Goal: Task Accomplishment & Management: Manage account settings

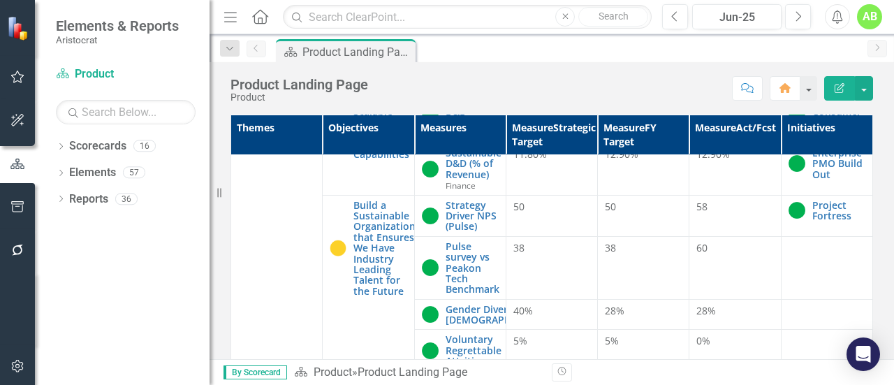
scroll to position [1257, 0]
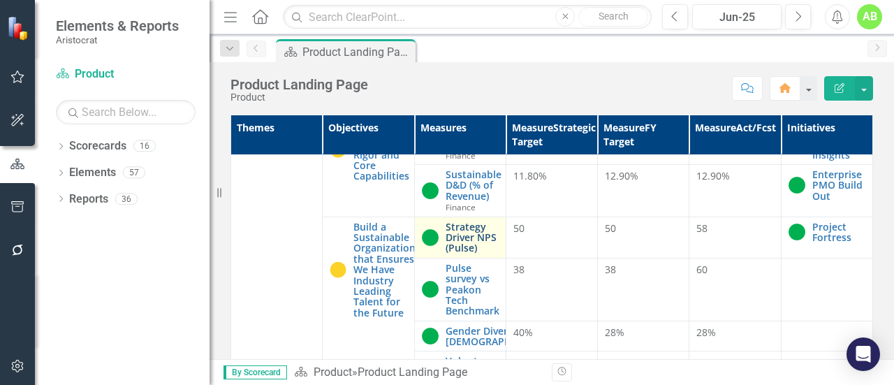
click at [448, 254] on link "Strategy Driver NPS (Pulse)" at bounding box center [472, 237] width 53 height 32
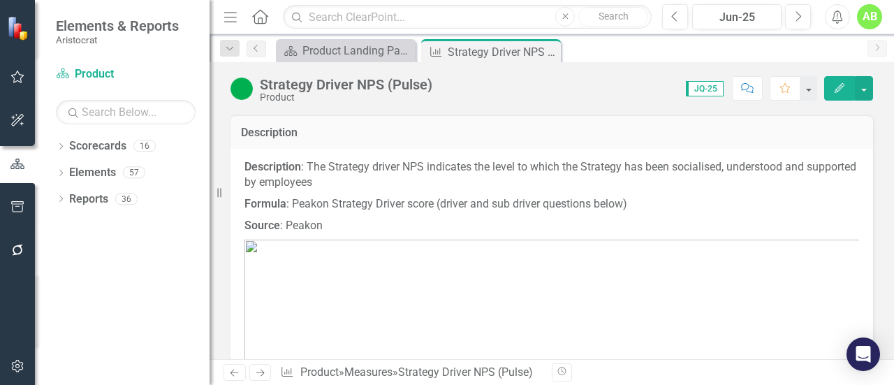
click at [352, 188] on p "Description : The Strategy driver NPS indicates the level to which the Strategy…" at bounding box center [551, 176] width 615 height 35
click at [294, 143] on div "Description" at bounding box center [551, 132] width 643 height 34
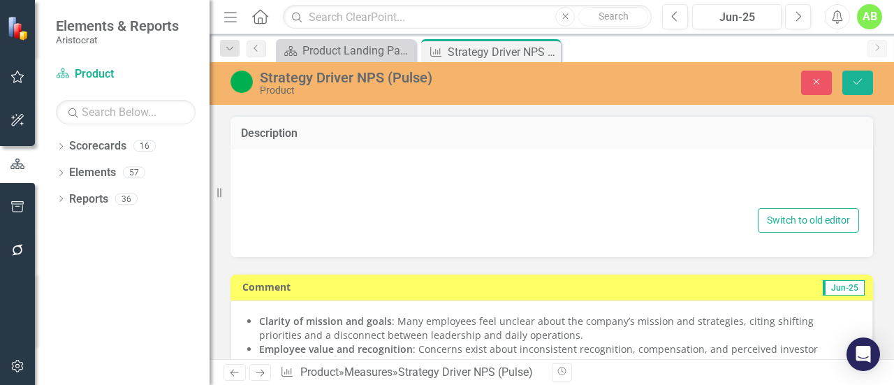
type textarea "<p><strong>Description</strong>: The Strategy driver NPS indicates the level to…"
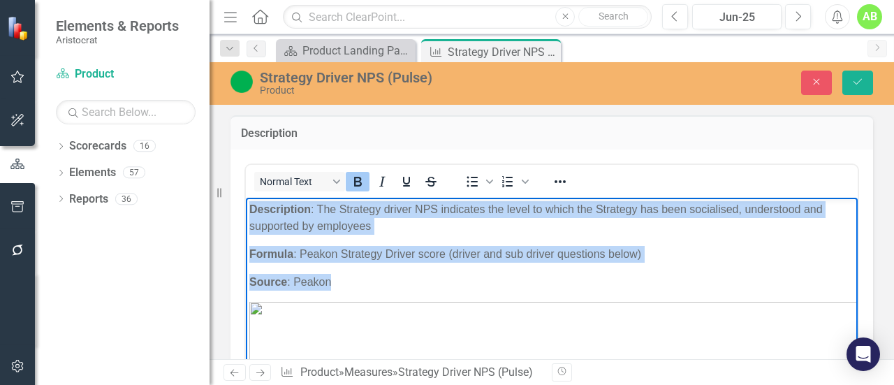
drag, startPoint x: 252, startPoint y: 209, endPoint x: 341, endPoint y: 272, distance: 108.7
click at [341, 272] on body "Description : The Strategy driver NPS indicates the level to which the Strategy…" at bounding box center [552, 329] width 612 height 265
copy body "Description : The Strategy driver NPS indicates the level to which the Strategy…"
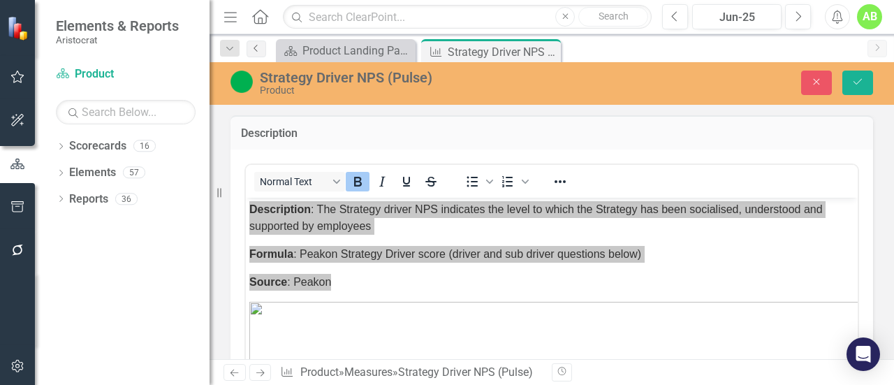
click at [253, 50] on icon "Previous" at bounding box center [256, 48] width 11 height 8
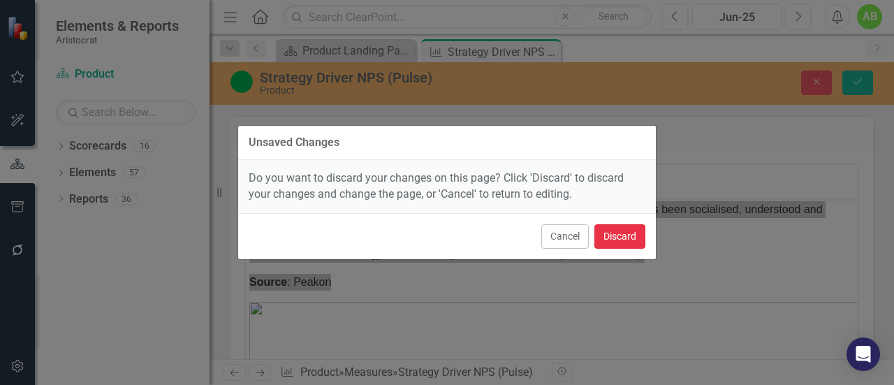
click at [607, 235] on button "Discard" at bounding box center [619, 236] width 51 height 24
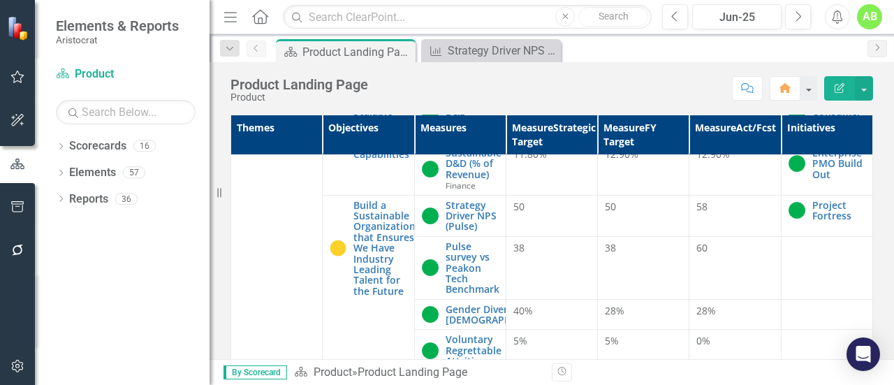
scroll to position [1257, 0]
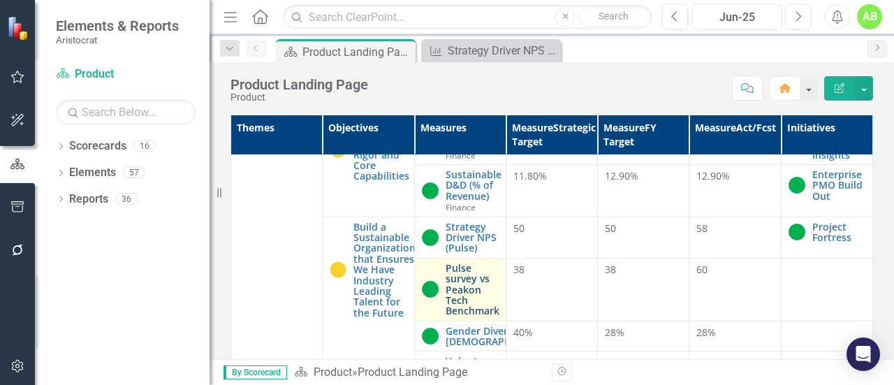
click at [454, 310] on link "Pulse survey vs Peakon Tech Benchmark" at bounding box center [473, 290] width 54 height 54
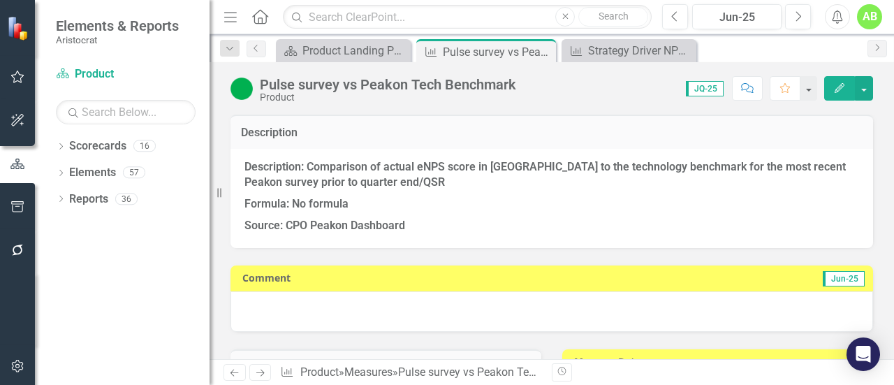
drag, startPoint x: 242, startPoint y: 126, endPoint x: 423, endPoint y: 214, distance: 201.8
click at [423, 214] on div "Description Description: Comparison of actual eNPS score in [GEOGRAPHIC_DATA] t…" at bounding box center [551, 181] width 643 height 133
click at [424, 212] on p "Formula: No formula" at bounding box center [551, 204] width 615 height 22
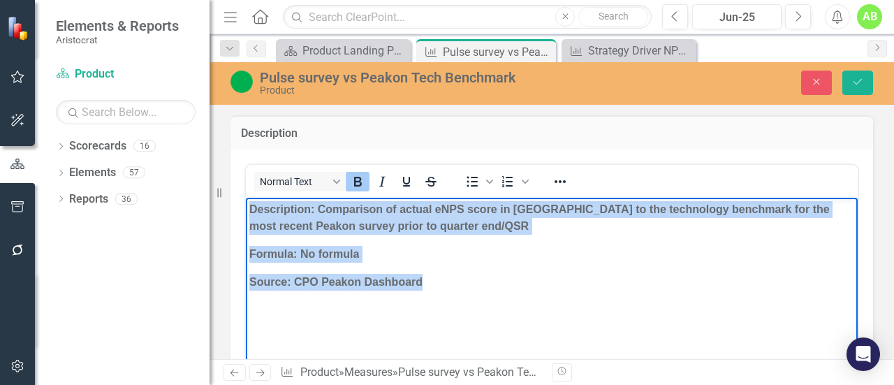
drag, startPoint x: 250, startPoint y: 203, endPoint x: 440, endPoint y: 277, distance: 204.2
click at [440, 277] on body "Description: Comparison of actual eNPS score in [GEOGRAPHIC_DATA] to the techno…" at bounding box center [552, 302] width 612 height 210
copy body "Description: Comparison of actual eNPS score in [GEOGRAPHIC_DATA] to the techno…"
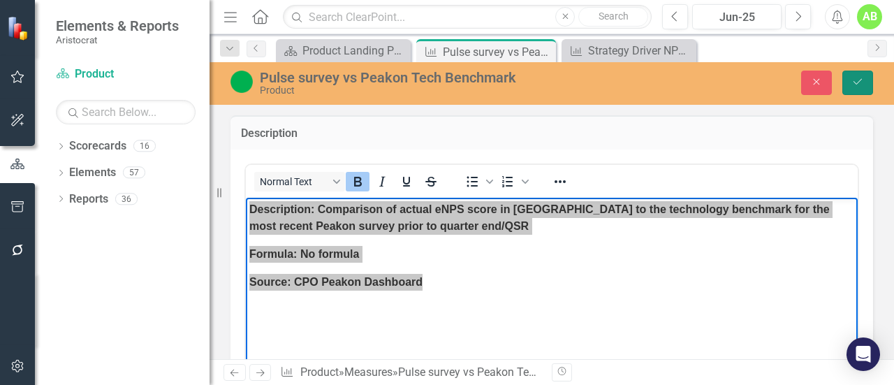
click at [855, 85] on icon "Save" at bounding box center [857, 82] width 13 height 10
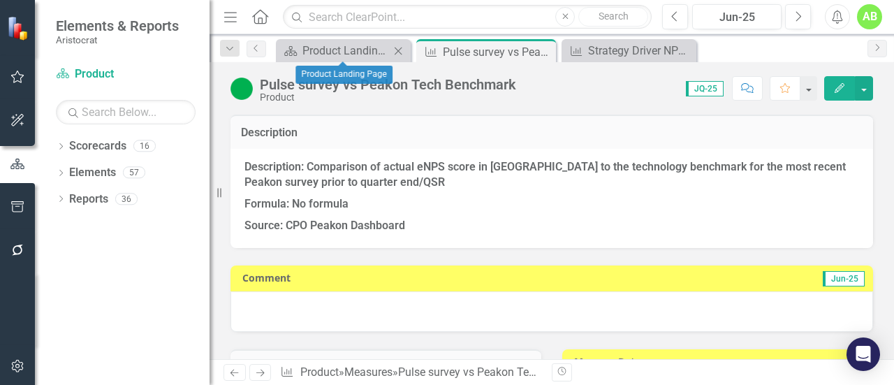
click at [392, 52] on icon "Close" at bounding box center [398, 50] width 14 height 11
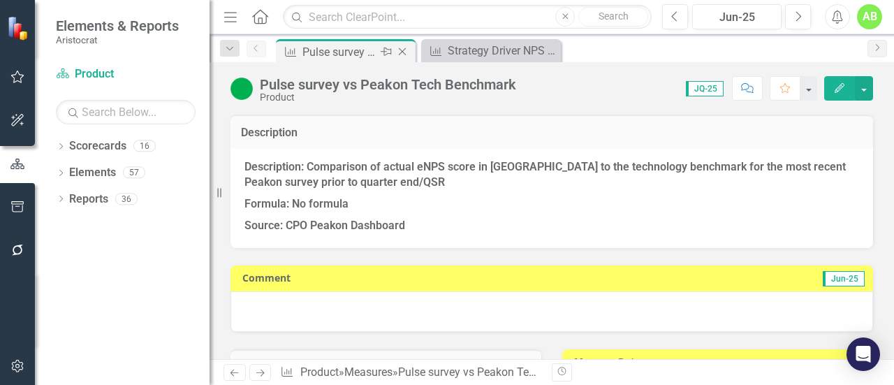
click at [350, 55] on div "Pulse survey vs Peakon Tech Benchmark" at bounding box center [339, 51] width 75 height 17
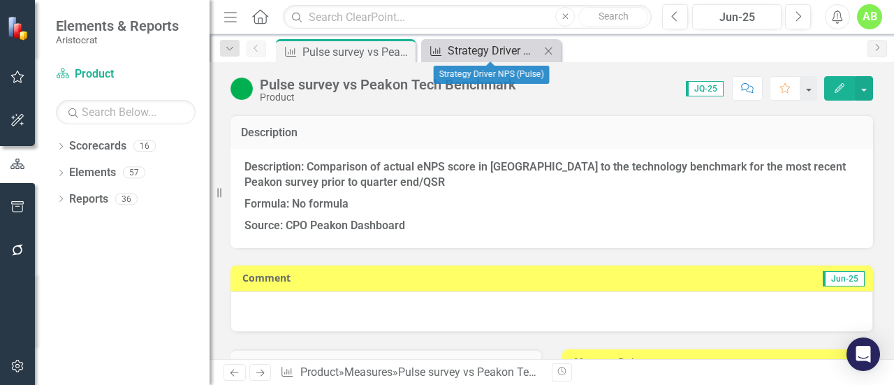
click at [446, 54] on link "Measure Strategy Driver NPS (Pulse)" at bounding box center [482, 50] width 115 height 17
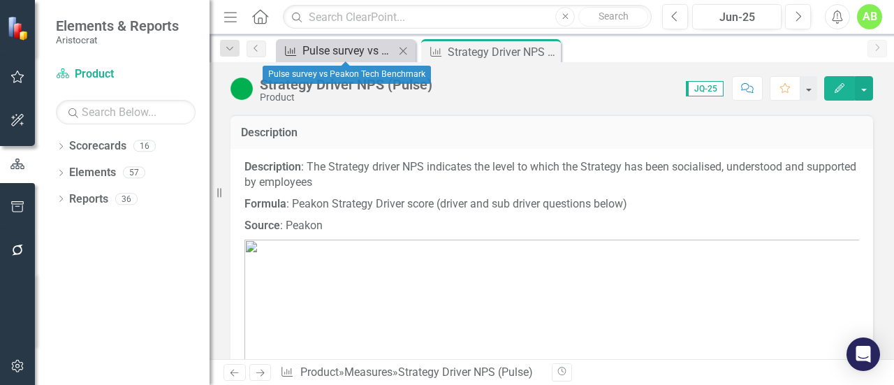
click at [358, 50] on div "Pulse survey vs Peakon Tech Benchmark" at bounding box center [348, 50] width 92 height 17
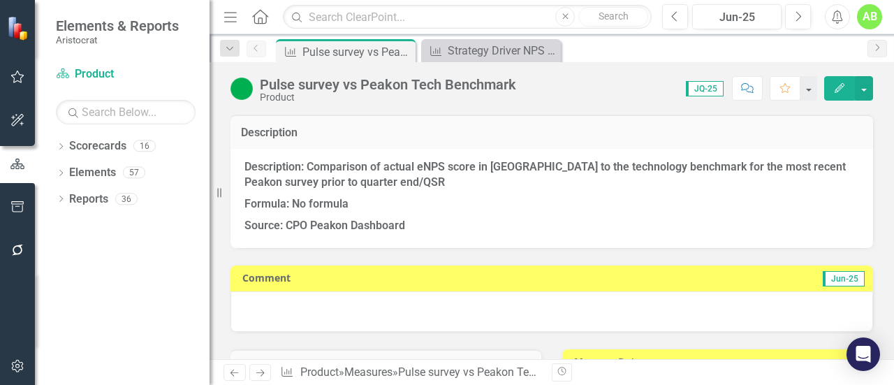
scroll to position [279, 0]
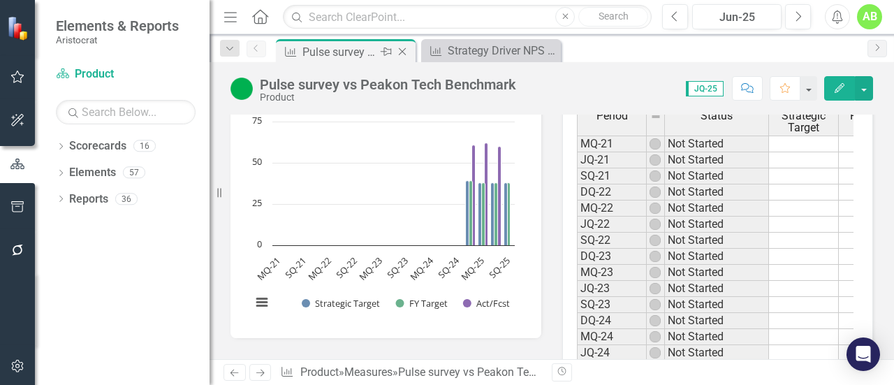
click at [342, 54] on div "Pulse survey vs Peakon Tech Benchmark" at bounding box center [339, 51] width 75 height 17
click at [234, 49] on icon "Dropdown" at bounding box center [230, 49] width 13 height 10
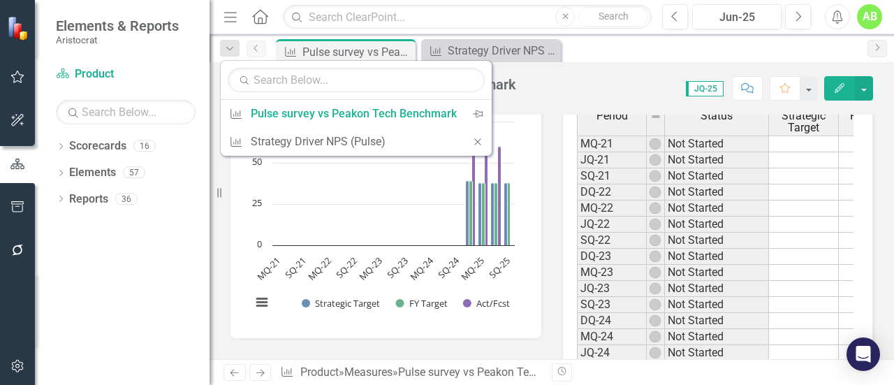
click at [255, 48] on icon "Previous" at bounding box center [256, 48] width 11 height 8
click at [346, 54] on div "Pulse survey vs Peakon Tech Benchmark" at bounding box center [339, 51] width 75 height 17
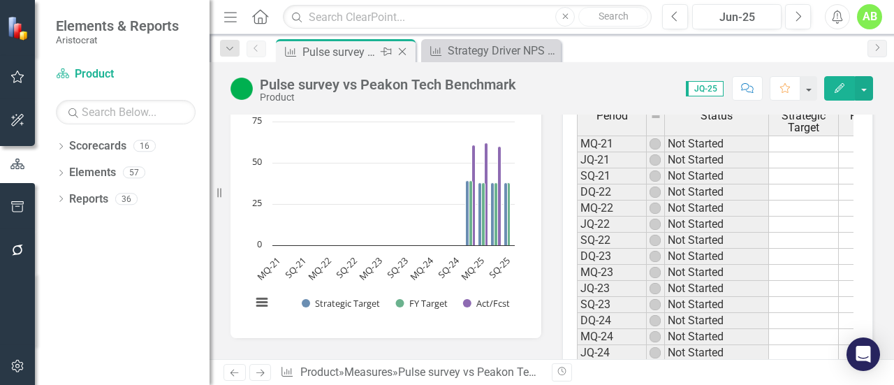
click at [353, 50] on div "Pulse survey vs Peakon Tech Benchmark" at bounding box center [339, 51] width 75 height 17
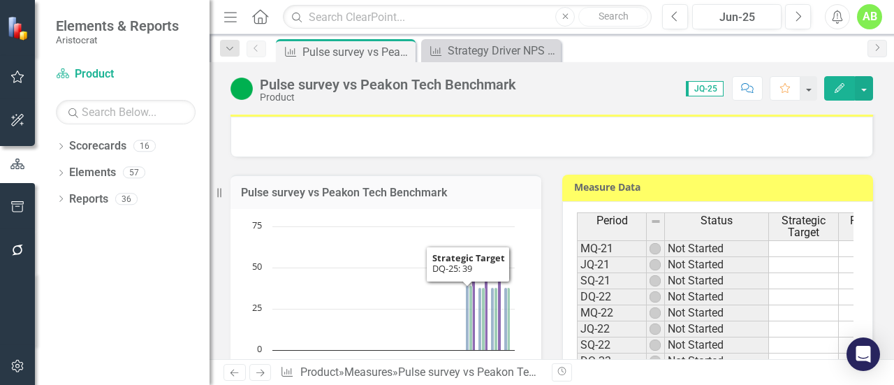
scroll to position [0, 0]
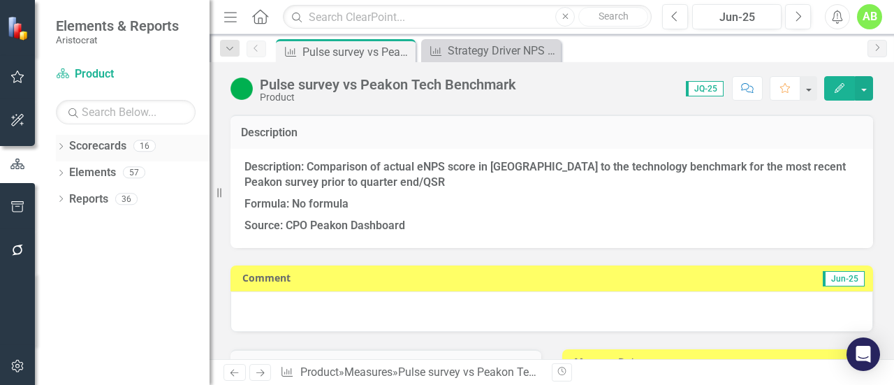
click at [124, 146] on link "Scorecards" at bounding box center [97, 146] width 57 height 16
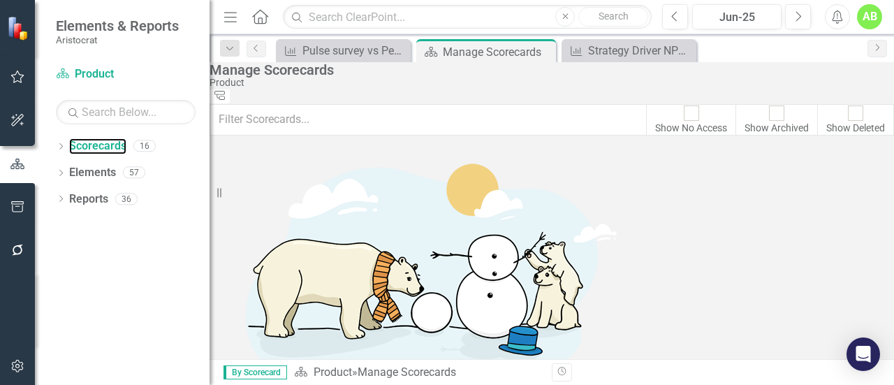
scroll to position [489, 0]
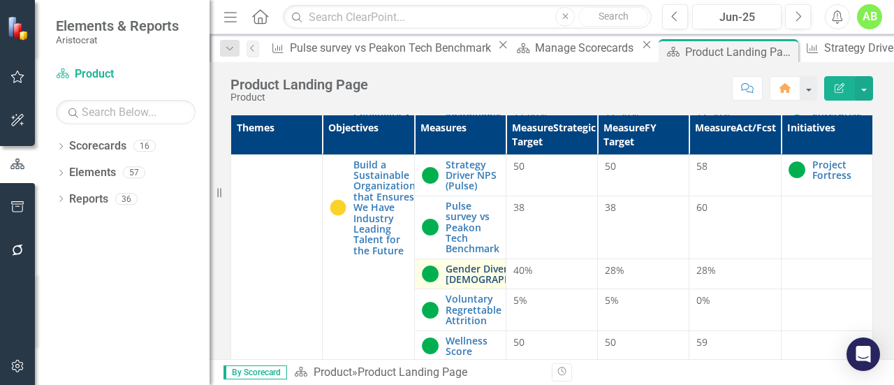
scroll to position [1373, 0]
click at [454, 266] on link "Gender Diversity (% [DEMOGRAPHIC_DATA])" at bounding box center [501, 274] width 111 height 22
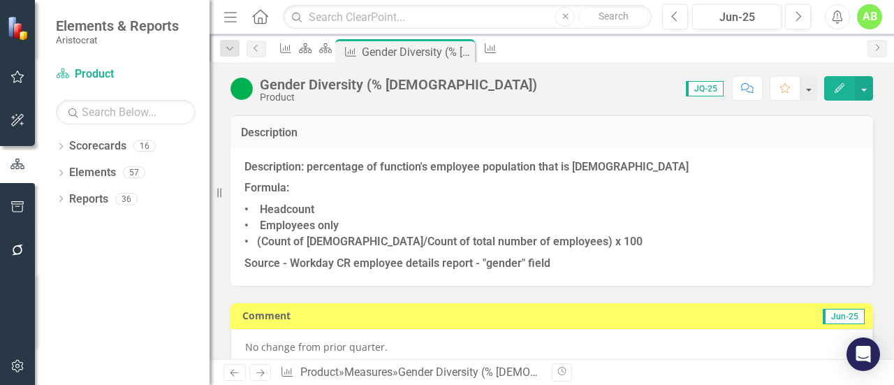
click at [249, 143] on div "Description" at bounding box center [551, 132] width 643 height 34
click at [250, 140] on td "Description" at bounding box center [552, 134] width 622 height 18
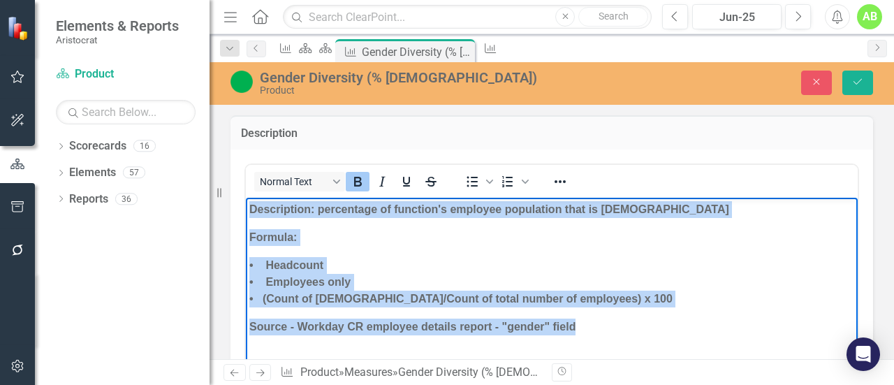
drag, startPoint x: 251, startPoint y: 208, endPoint x: 598, endPoint y: 331, distance: 368.3
click at [598, 331] on body "Description: percentage of function's employee population that is [DEMOGRAPHIC_…" at bounding box center [552, 302] width 612 height 210
copy body "Description: percentage of function's employee population that is [DEMOGRAPHIC_…"
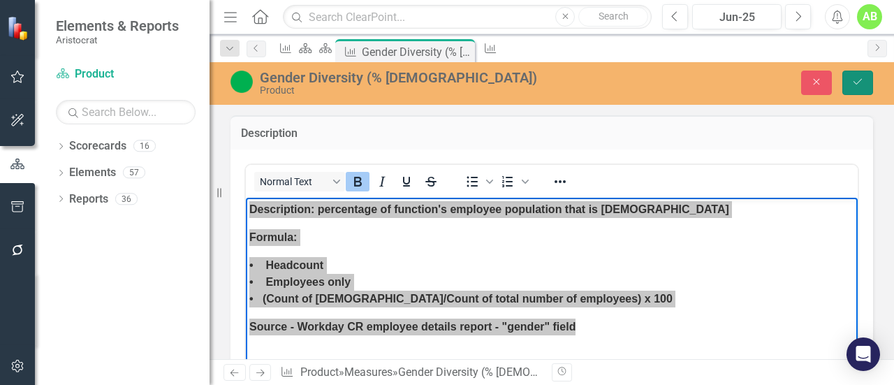
click at [852, 84] on icon "Save" at bounding box center [857, 82] width 13 height 10
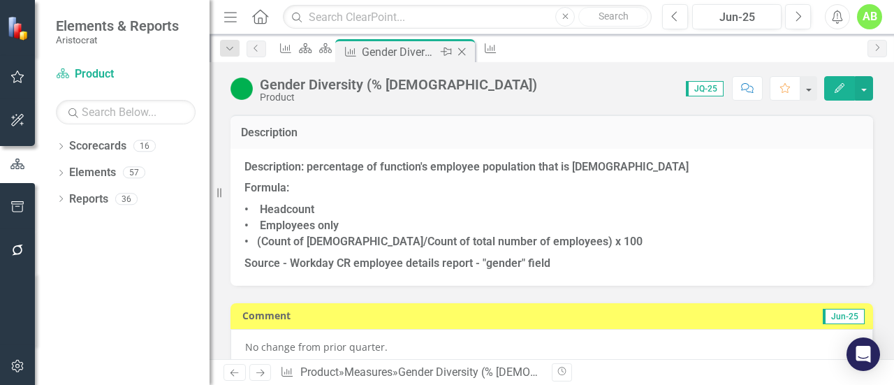
click at [466, 52] on icon at bounding box center [462, 52] width 8 height 8
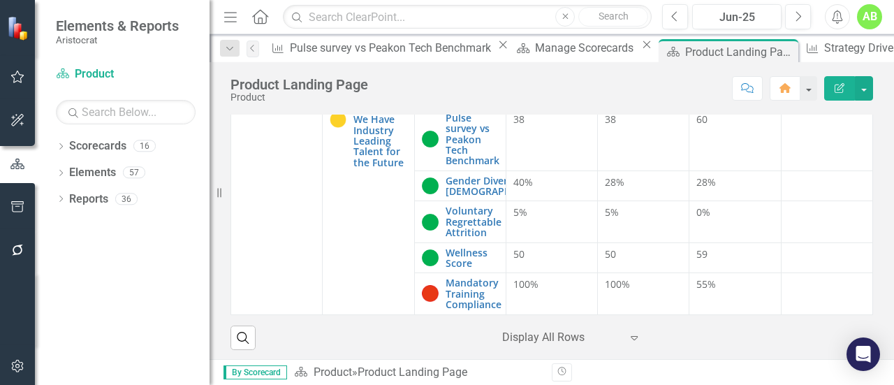
scroll to position [91, 0]
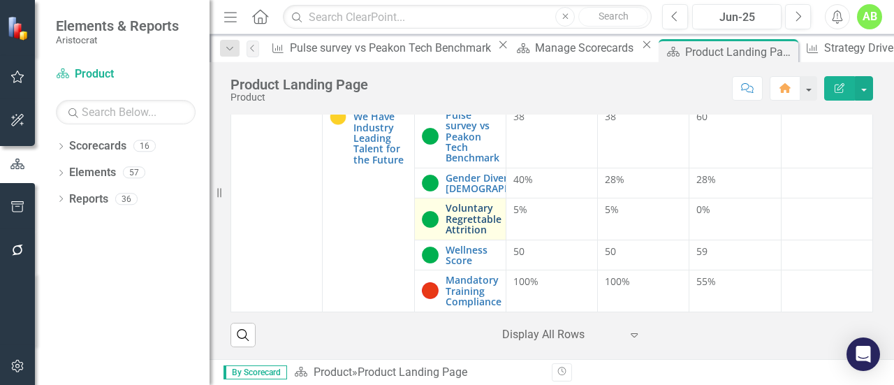
click at [476, 224] on link "Voluntary Regrettable Attrition" at bounding box center [474, 219] width 56 height 32
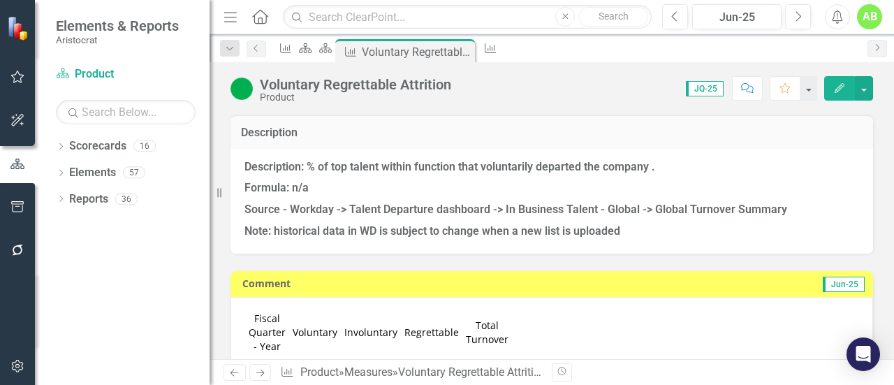
click at [265, 134] on h3 "Description" at bounding box center [552, 132] width 622 height 13
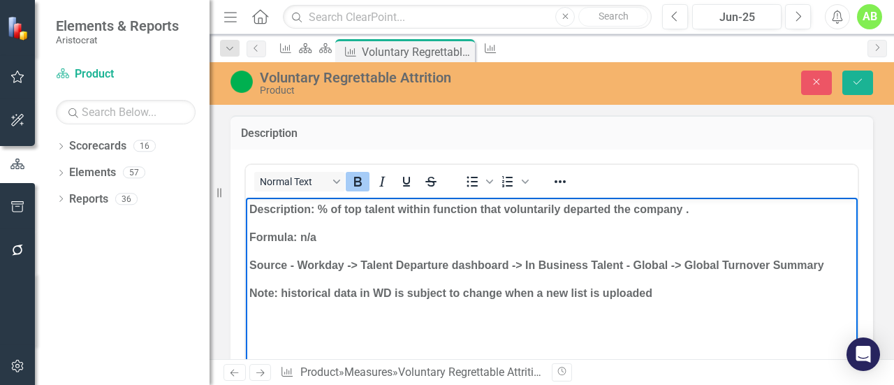
drag, startPoint x: 249, startPoint y: 207, endPoint x: 638, endPoint y: 291, distance: 398.6
click at [733, 300] on body "Description: % of top talent within function that voluntarily departed the comp…" at bounding box center [552, 302] width 612 height 210
copy body "Description: % of top talent within function that voluntarily departed the comp…"
click at [851, 88] on button "Save" at bounding box center [857, 83] width 31 height 24
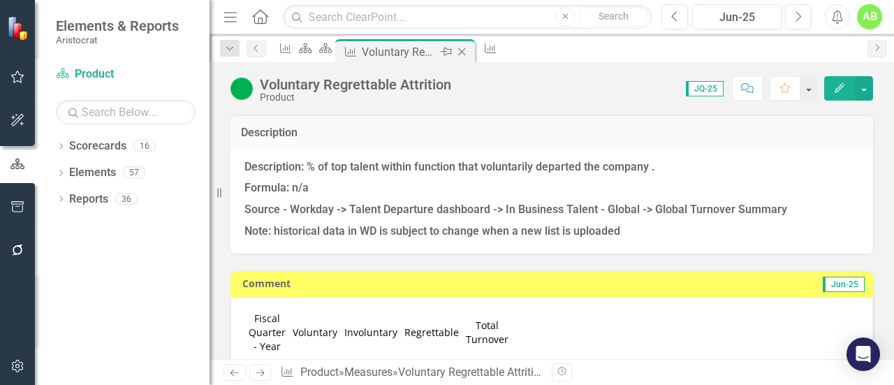
click at [469, 52] on icon "Close" at bounding box center [462, 51] width 14 height 11
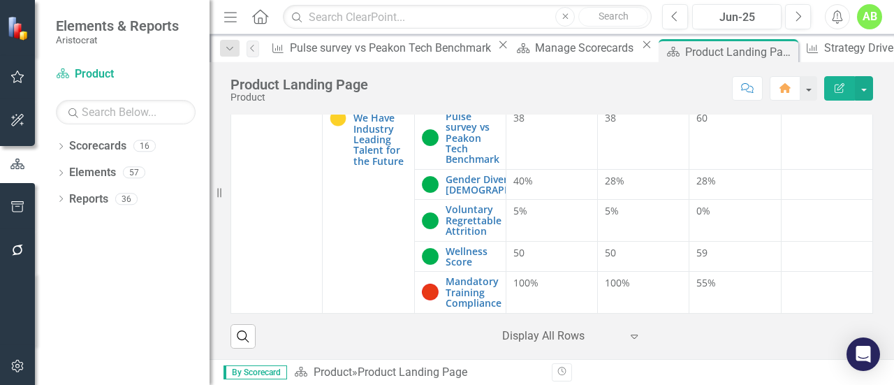
scroll to position [91, 0]
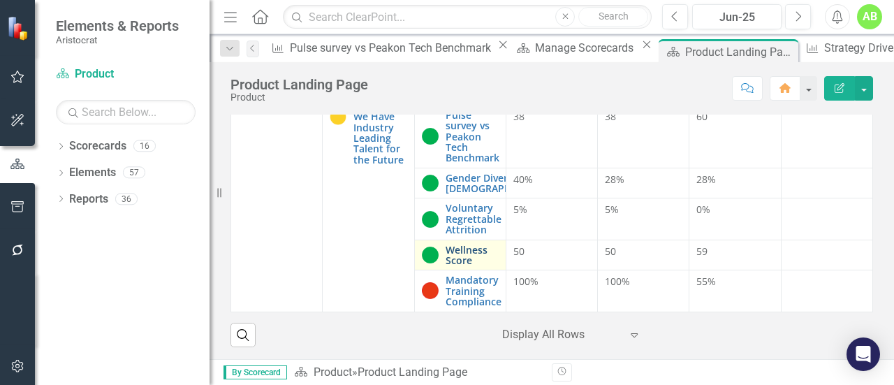
click at [464, 253] on link "Wellness Score" at bounding box center [472, 255] width 53 height 22
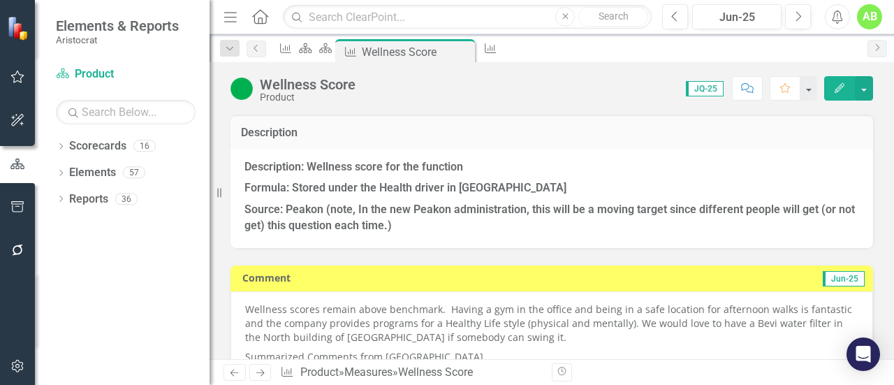
click at [273, 140] on td "Description" at bounding box center [552, 134] width 622 height 18
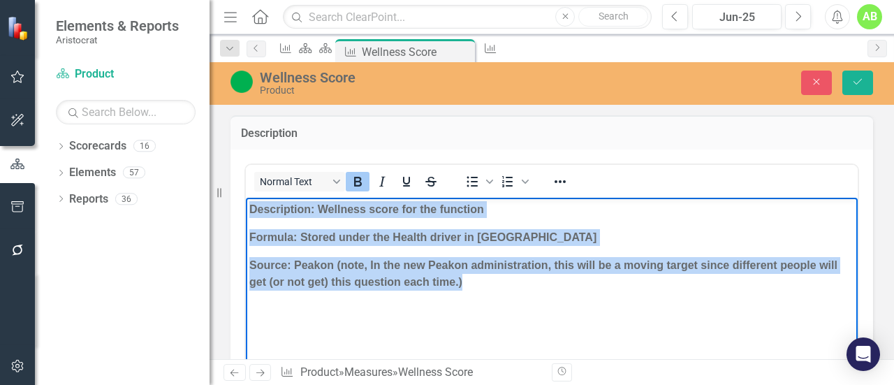
drag, startPoint x: 251, startPoint y: 210, endPoint x: 500, endPoint y: 309, distance: 267.7
click at [500, 309] on body "Description: Wellness score for the function Formula: Stored under the Health d…" at bounding box center [552, 302] width 612 height 210
copy body "Description: Wellness score for the function Formula: Stored under the Health d…"
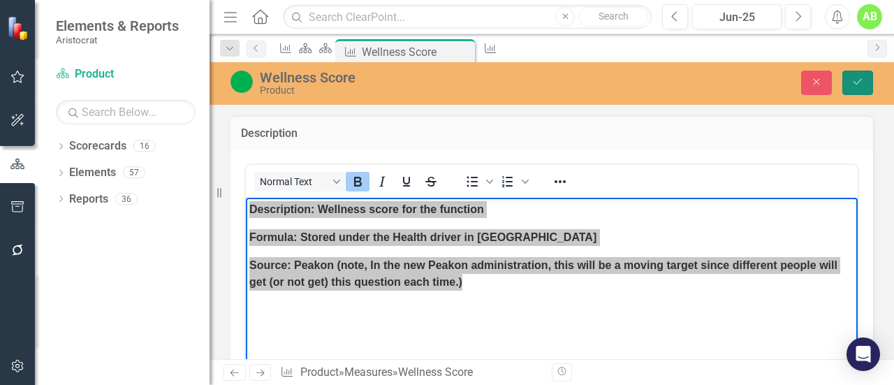
click at [859, 80] on icon "Save" at bounding box center [857, 82] width 13 height 10
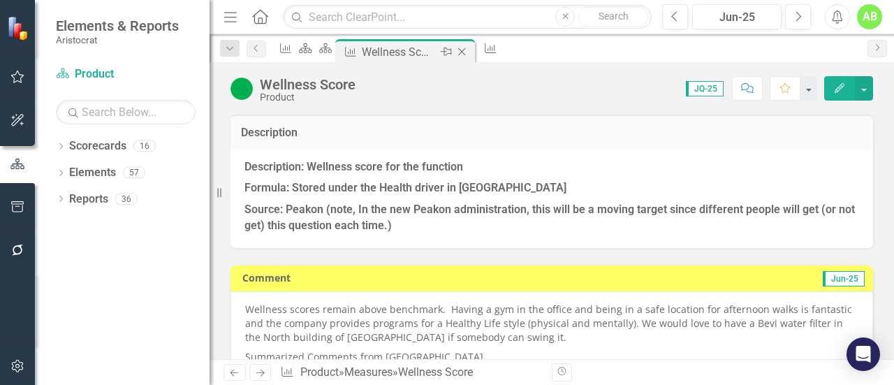
click at [469, 46] on icon "Close" at bounding box center [462, 51] width 14 height 11
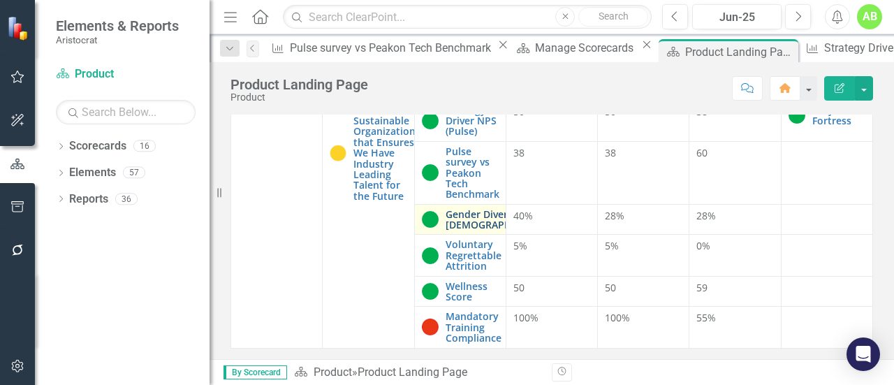
scroll to position [91, 0]
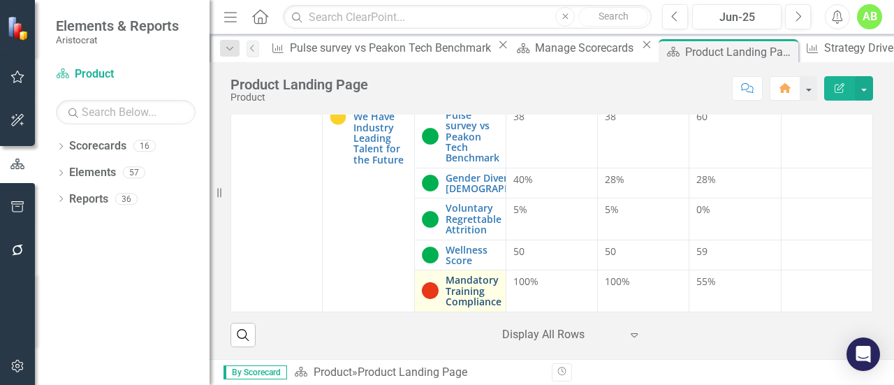
click at [468, 288] on link "Mandatory Training Compliance" at bounding box center [474, 290] width 56 height 32
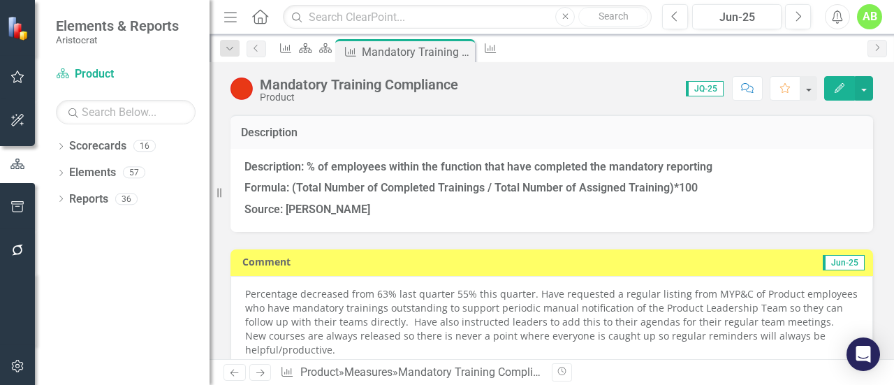
click at [264, 126] on h3 "Description" at bounding box center [552, 132] width 622 height 13
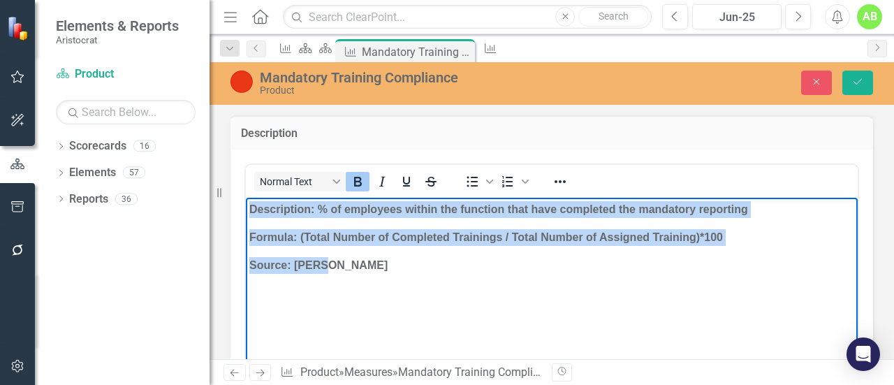
drag, startPoint x: 249, startPoint y: 207, endPoint x: 323, endPoint y: 262, distance: 91.4
click at [323, 262] on body "Description: % of employees within the function that have completed the mandato…" at bounding box center [552, 302] width 612 height 210
copy body "Description: % of employees within the function that have completed the mandato…"
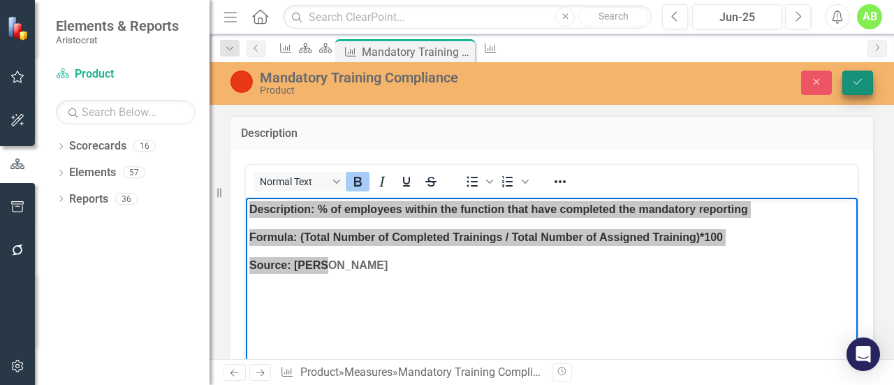
click at [850, 86] on button "Save" at bounding box center [857, 83] width 31 height 24
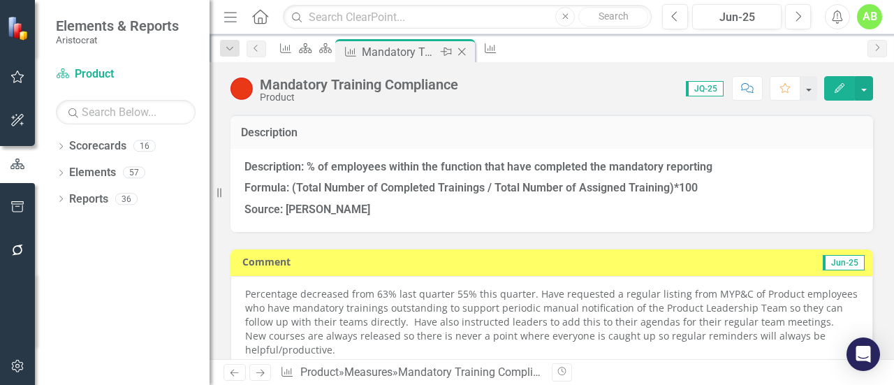
click at [469, 48] on icon "Close" at bounding box center [462, 51] width 14 height 11
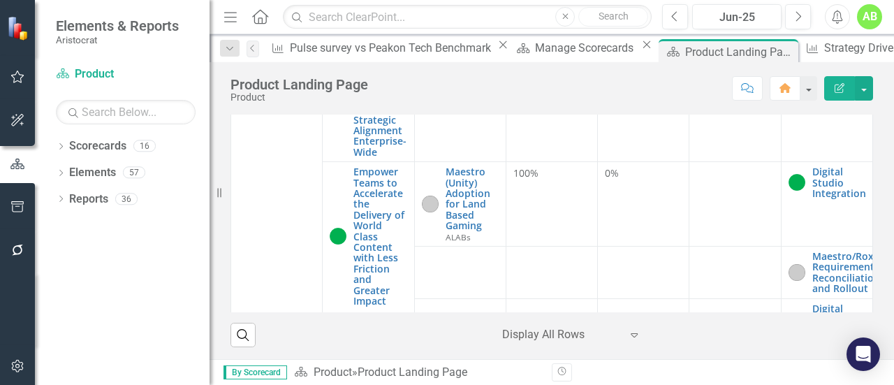
scroll to position [675, 0]
